Goal: Register for event/course

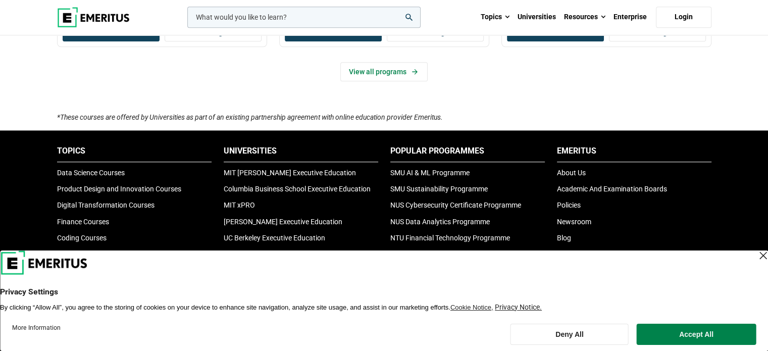
scroll to position [656, 0]
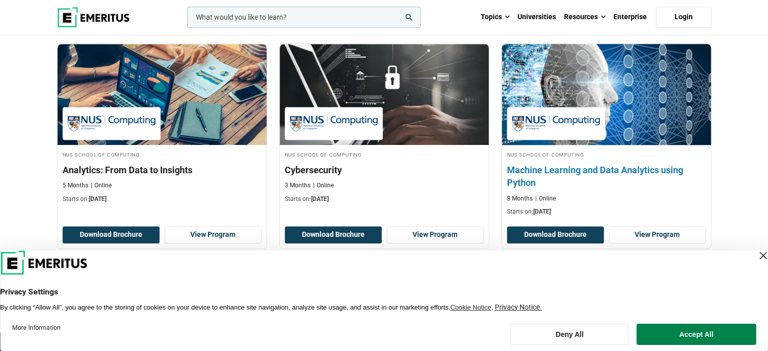
click at [509, 183] on h3 "Machine Learning and Data Analytics using Python" at bounding box center [606, 176] width 199 height 25
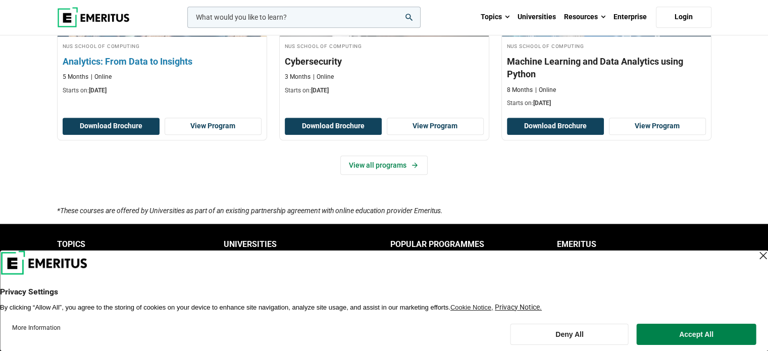
scroll to position [807, 0]
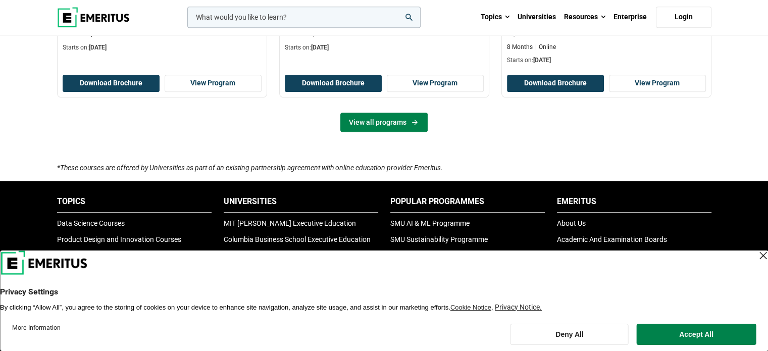
click at [383, 129] on link "View all programs" at bounding box center [383, 122] width 87 height 19
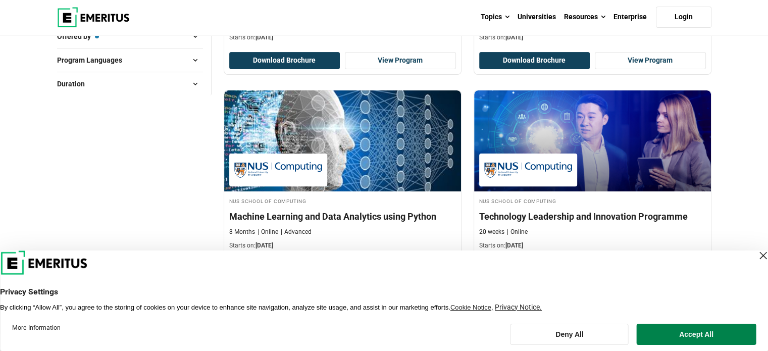
click at [758, 259] on header "Privacy Settings By clicking “Allow All”, you agree to the storing of cookies o…" at bounding box center [384, 280] width 768 height 61
click at [755, 254] on div "Close Layer" at bounding box center [762, 255] width 14 height 14
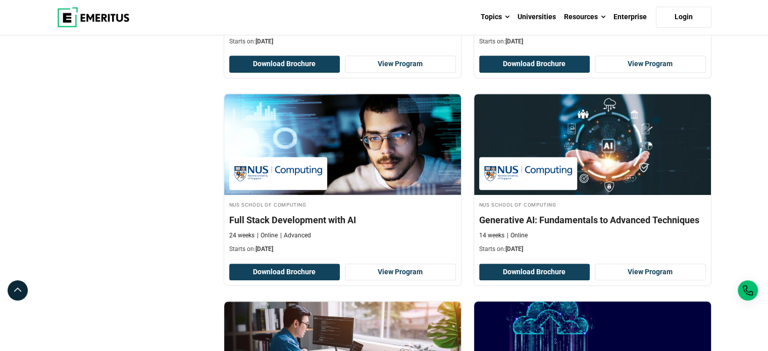
scroll to position [555, 0]
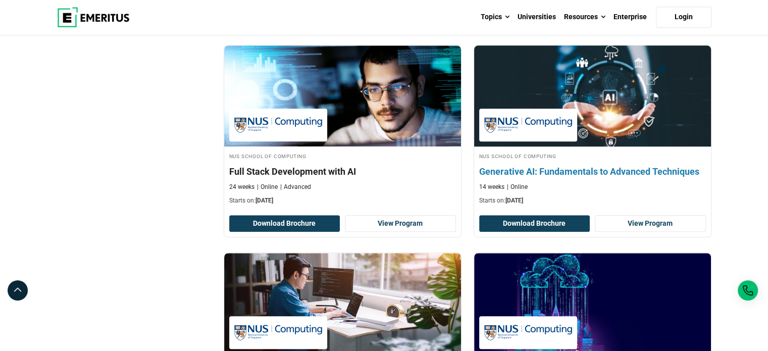
click at [648, 184] on div "14 weeks Online" at bounding box center [592, 187] width 227 height 9
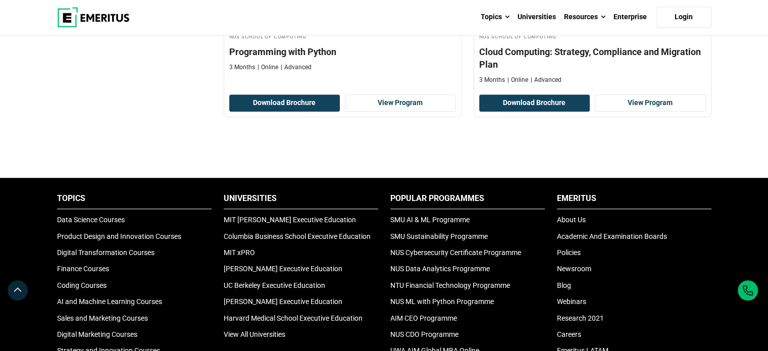
scroll to position [1009, 0]
